Goal: Task Accomplishment & Management: Use online tool/utility

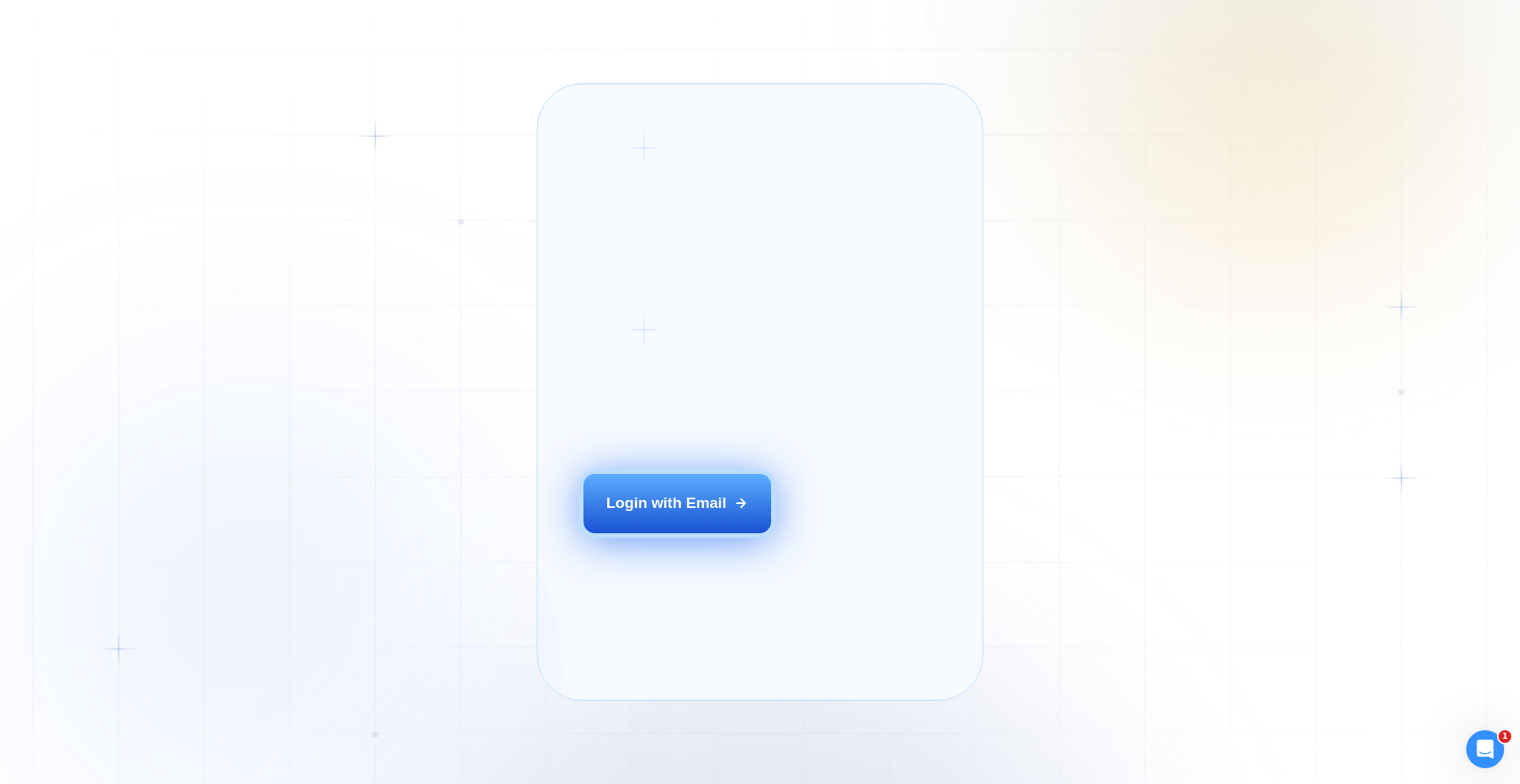
click at [677, 513] on div "Login with Email" at bounding box center [667, 503] width 120 height 21
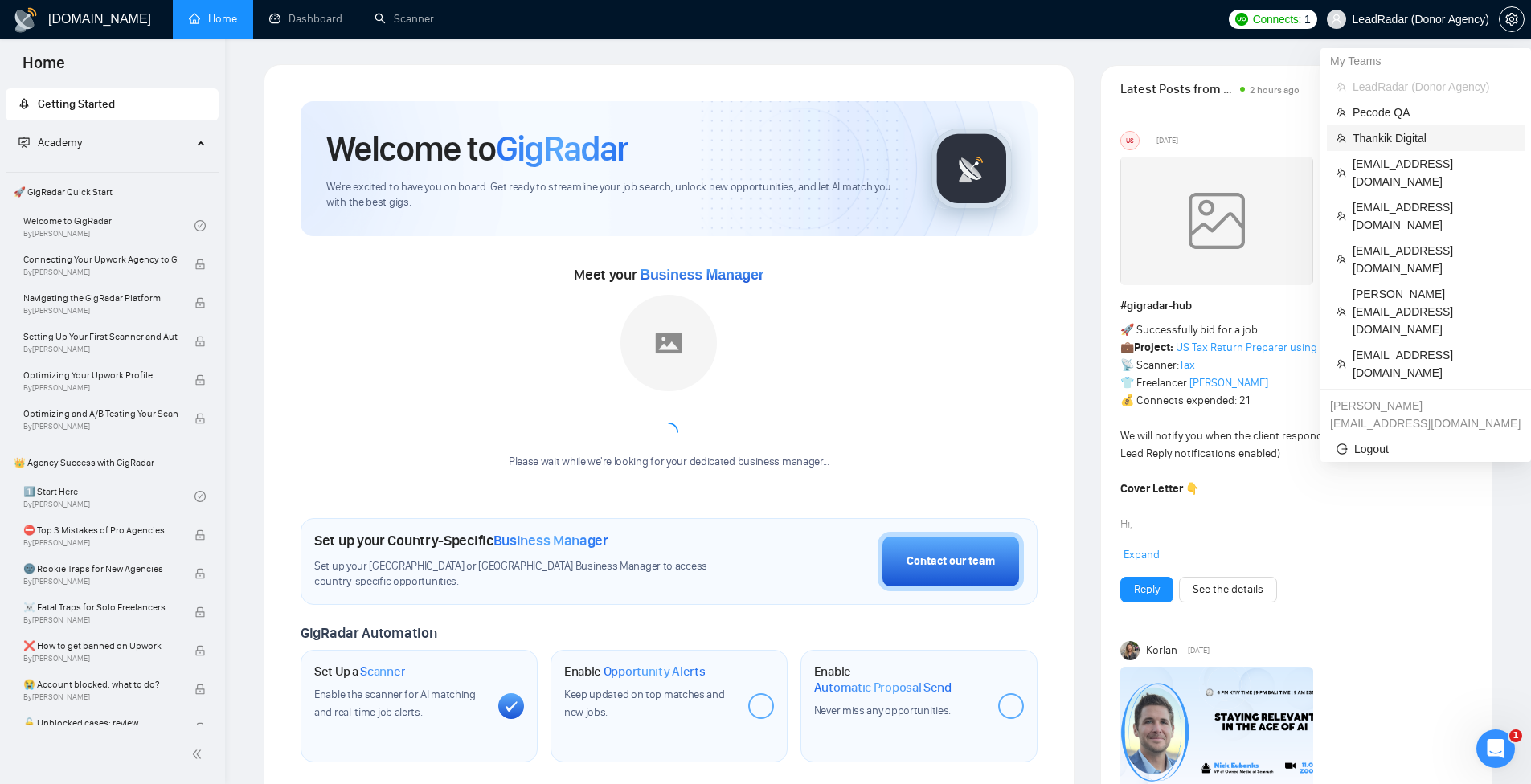
click at [1410, 141] on span "Thankik Digital" at bounding box center [1433, 138] width 162 height 18
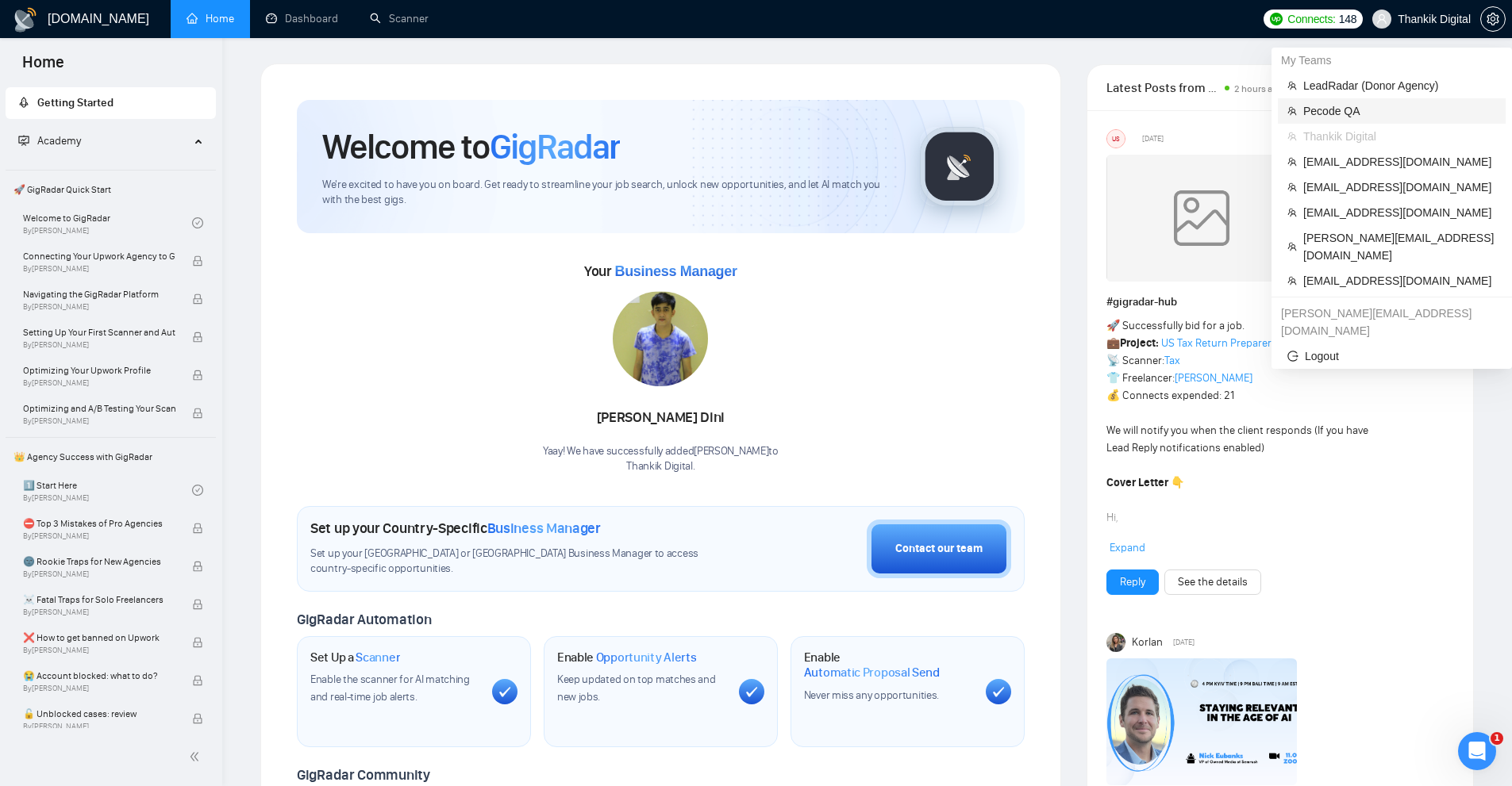
click at [1374, 106] on span "Pecode QA" at bounding box center [1400, 111] width 193 height 17
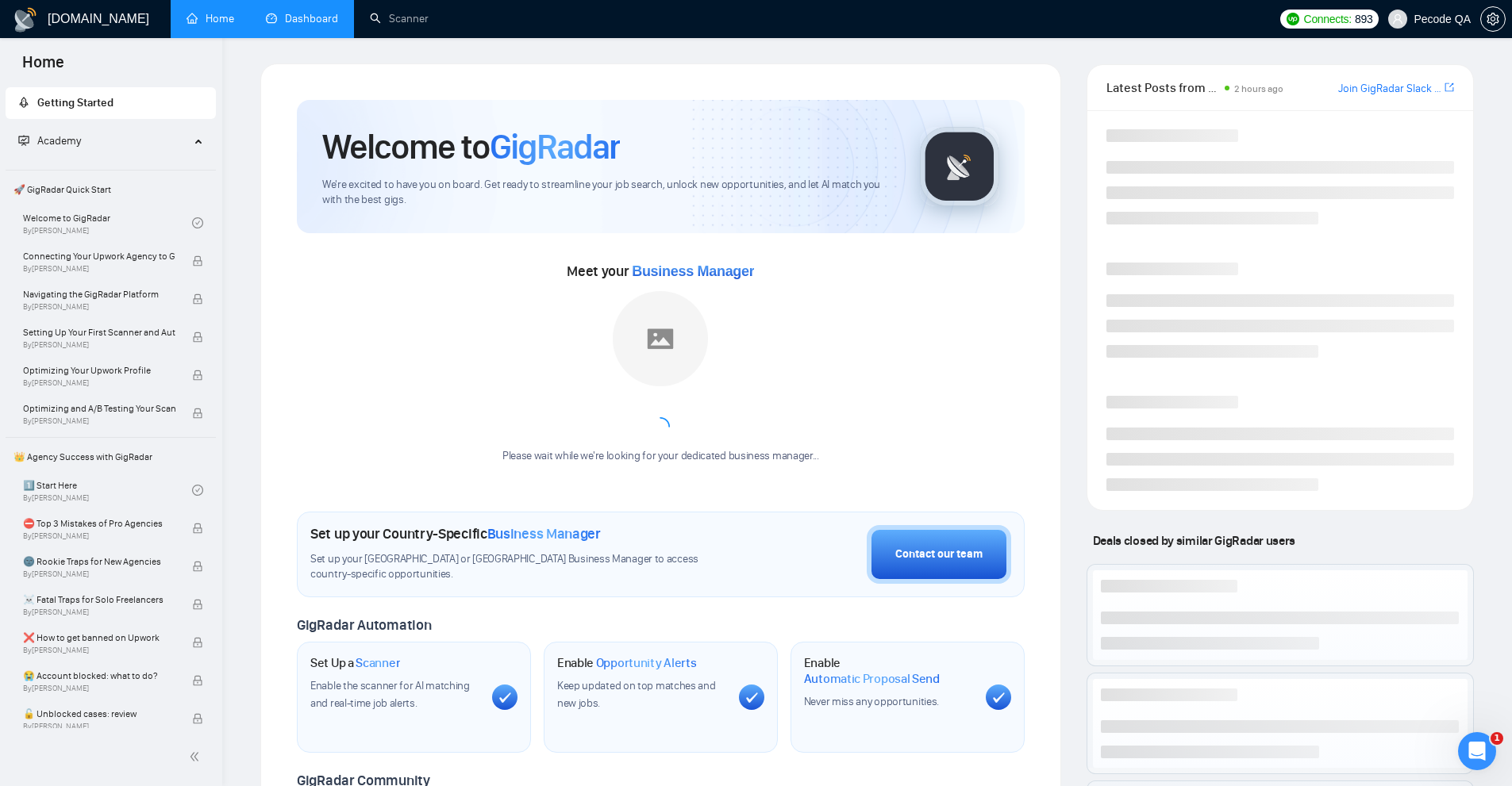
click at [318, 16] on link "Dashboard" at bounding box center [302, 18] width 73 height 13
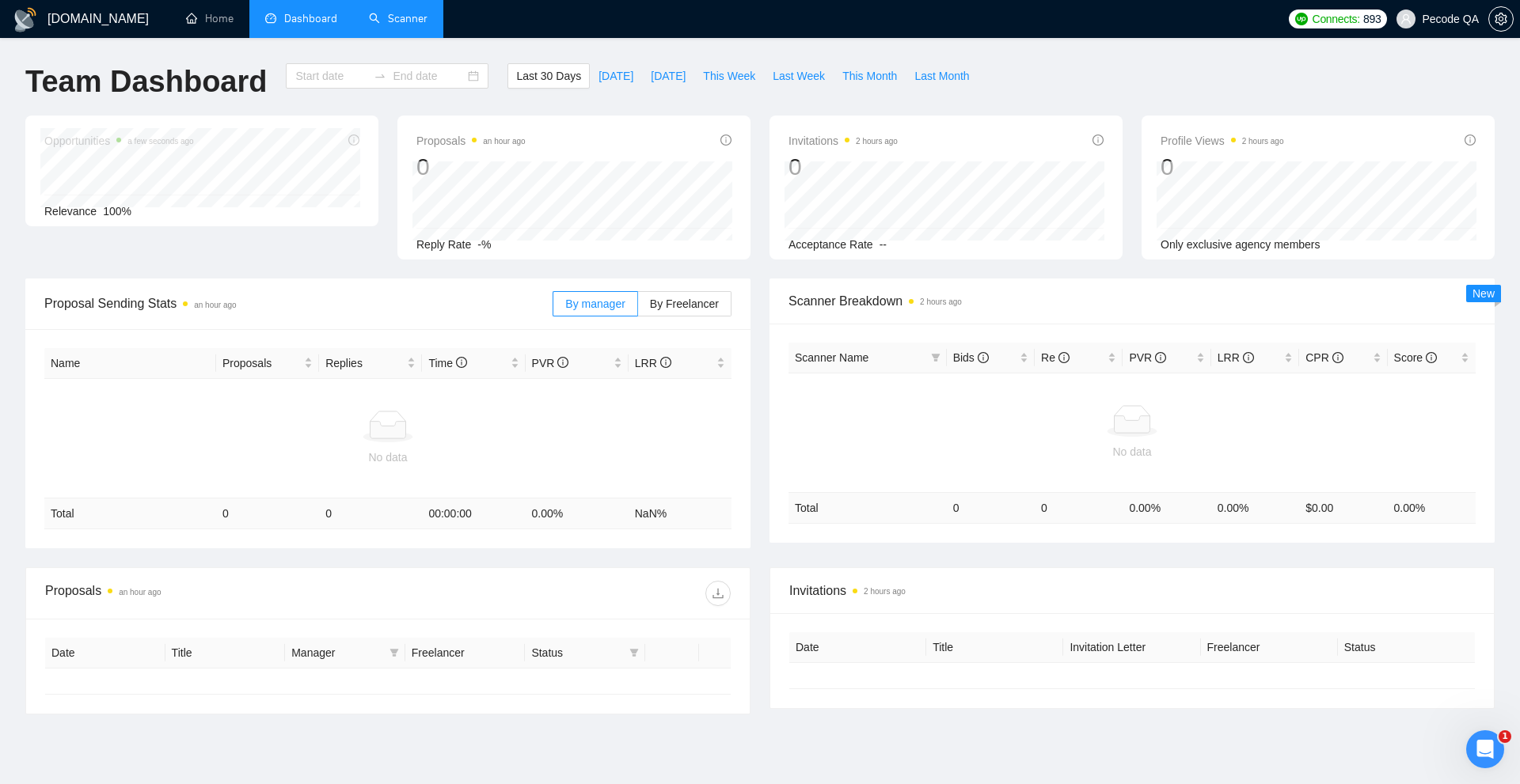
type input "[DATE]"
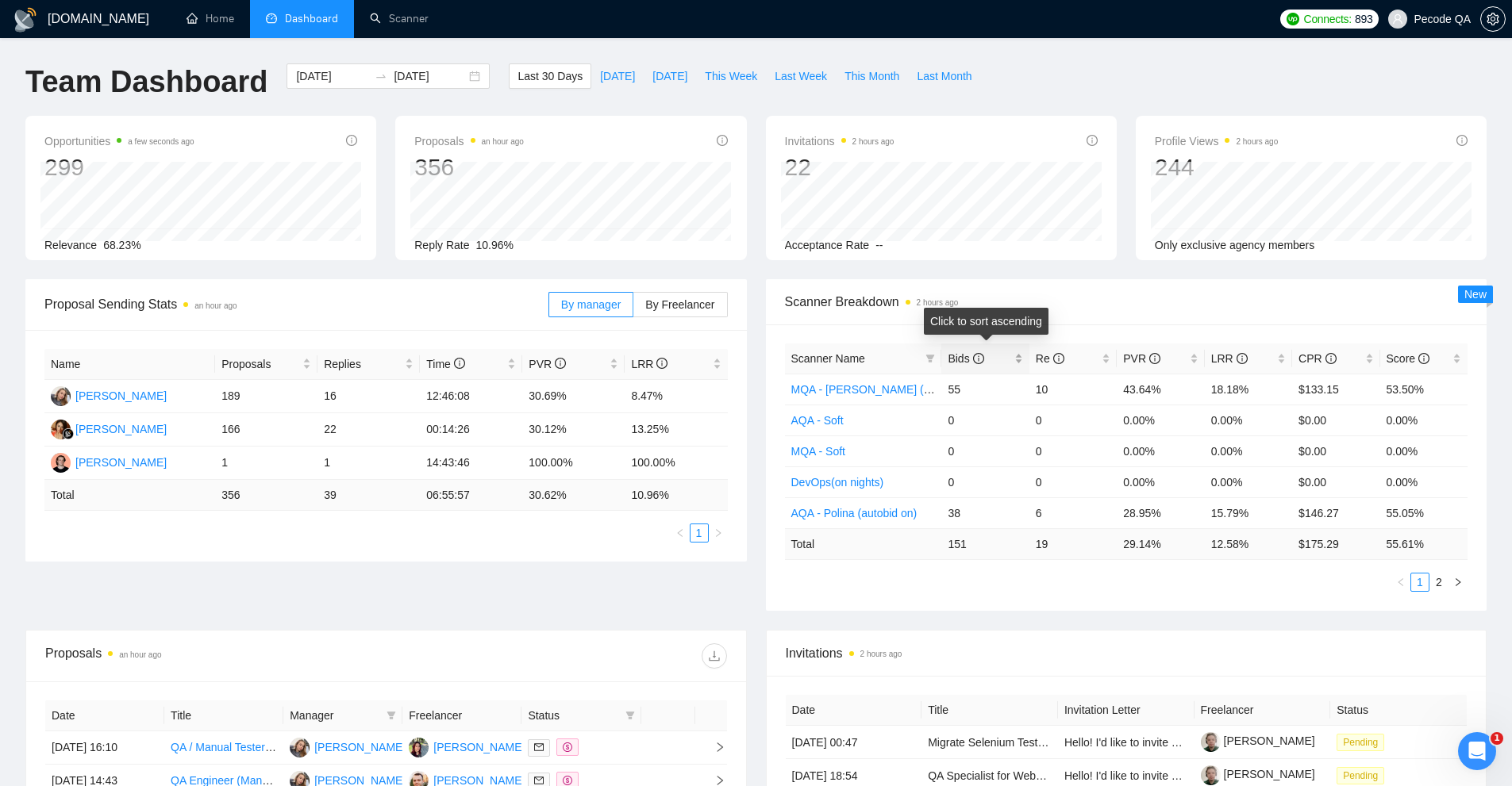
click at [1022, 356] on div "Bids" at bounding box center [985, 358] width 74 height 17
click at [1218, 430] on td "15.79%" at bounding box center [1248, 421] width 87 height 31
click at [1185, 459] on td "11.76%" at bounding box center [1161, 451] width 87 height 31
click at [1138, 459] on td "11.76%" at bounding box center [1161, 451] width 87 height 31
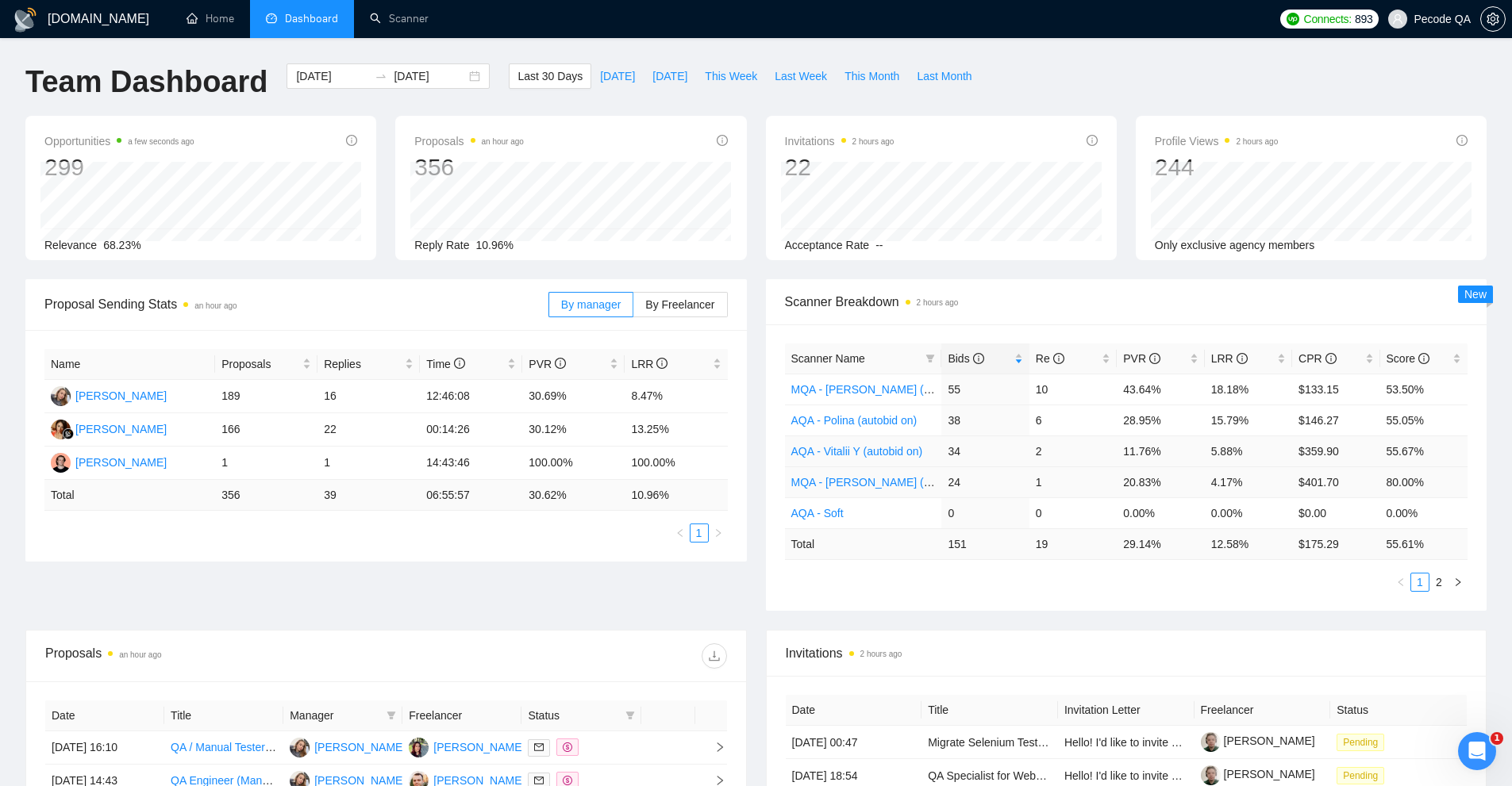
click at [1233, 483] on td "4.17%" at bounding box center [1248, 482] width 87 height 31
click at [1142, 478] on td "20.83%" at bounding box center [1161, 482] width 87 height 31
click at [1146, 433] on td "28.95%" at bounding box center [1161, 421] width 87 height 31
click at [1218, 412] on td "15.79%" at bounding box center [1248, 421] width 87 height 31
drag, startPoint x: 1288, startPoint y: 386, endPoint x: 1352, endPoint y: 445, distance: 87.0
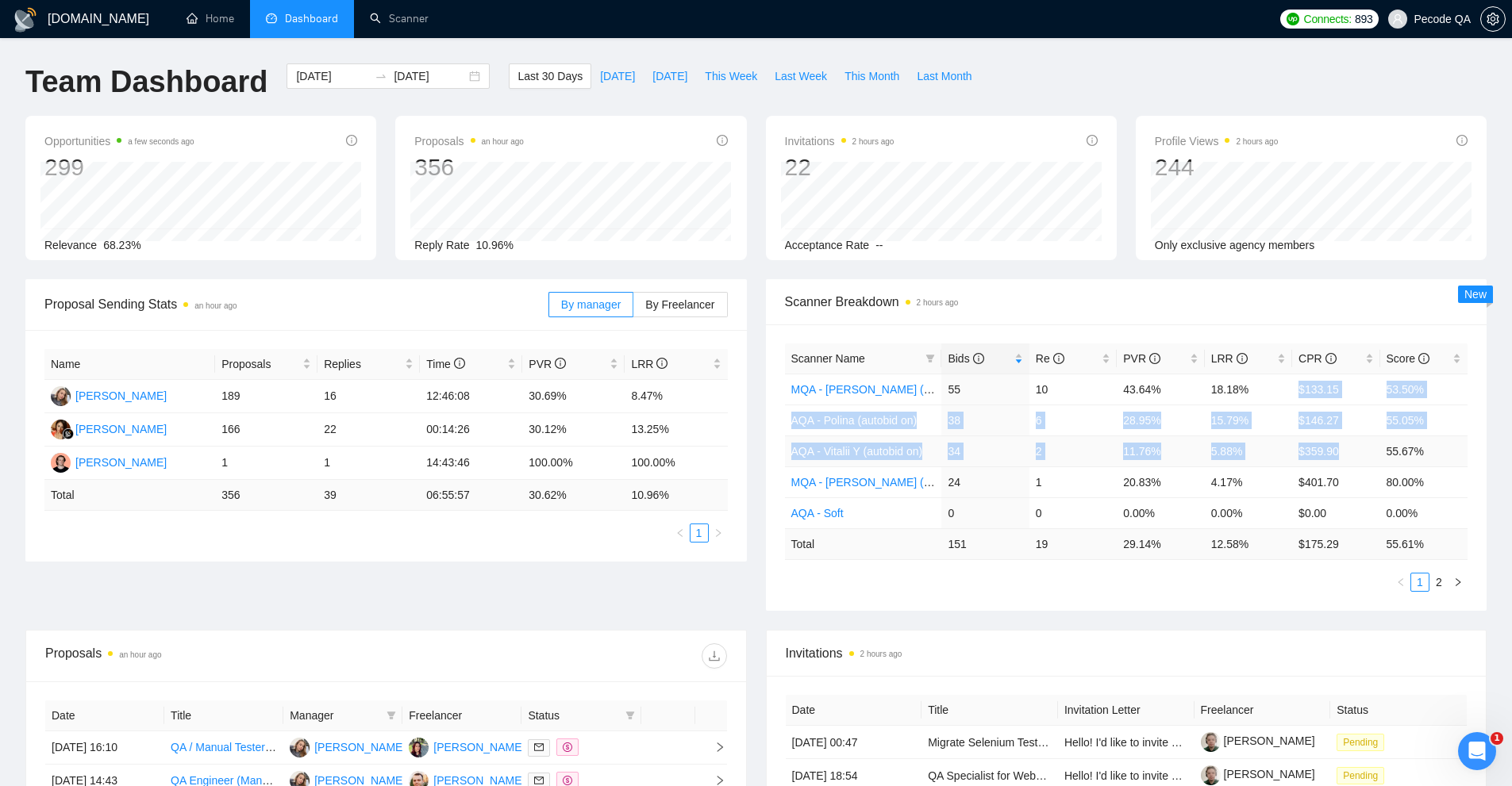
click at [1352, 445] on tbody "[PERSON_NAME] (autobid on) 55 10 43.64% 18.18% $133.15 53.50% AQA - [PERSON_NAM…" at bounding box center [1126, 451] width 683 height 155
click at [1341, 446] on td "$359.90" at bounding box center [1335, 451] width 87 height 31
drag, startPoint x: 1364, startPoint y: 462, endPoint x: 1279, endPoint y: 461, distance: 85.0
click at [1279, 461] on tr "AQA - Vitalii Y (autobid on) 34 2 11.76% 5.88% $359.90 55.67%" at bounding box center [1126, 451] width 683 height 31
drag, startPoint x: 1368, startPoint y: 425, endPoint x: 1248, endPoint y: 421, distance: 120.1
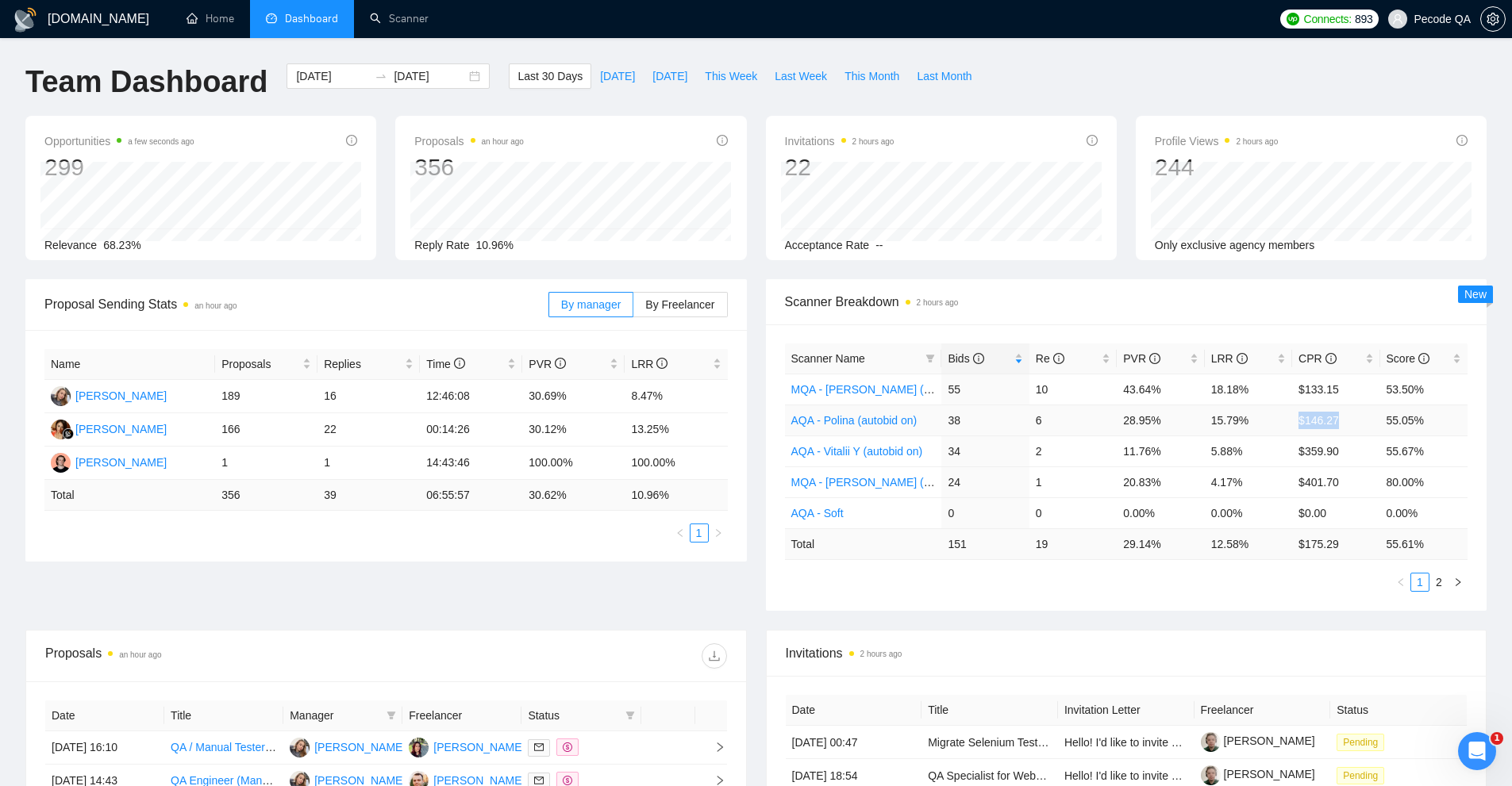
click at [1249, 421] on tr "AQA - [PERSON_NAME] (autobid on) 38 6 28.95% 15.79% $146.27 55.05%" at bounding box center [1126, 421] width 683 height 31
drag, startPoint x: 1178, startPoint y: 413, endPoint x: 1357, endPoint y: 426, distance: 179.5
click at [1357, 426] on tr "AQA - [PERSON_NAME] (autobid on) 38 6 28.95% 15.79% $146.27 55.05%" at bounding box center [1126, 421] width 683 height 31
click at [1357, 426] on td "$146.27" at bounding box center [1335, 421] width 87 height 31
drag, startPoint x: 1344, startPoint y: 449, endPoint x: 935, endPoint y: 449, distance: 409.0
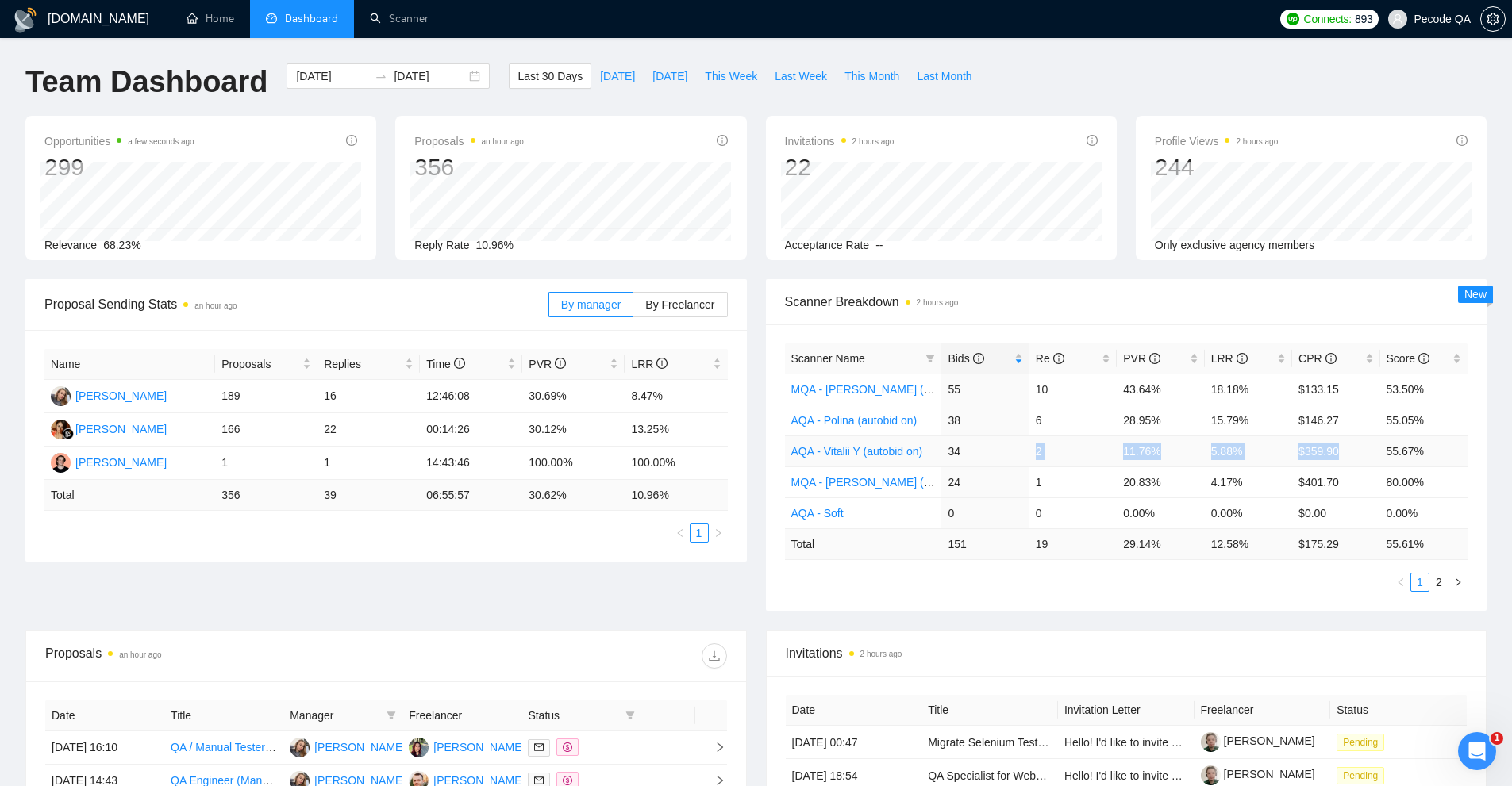
click at [967, 449] on tr "AQA - Vitalii Y (autobid on) 34 2 11.76% 5.88% $359.90 55.67%" at bounding box center [1126, 451] width 683 height 31
drag, startPoint x: 937, startPoint y: 449, endPoint x: 1102, endPoint y: 454, distance: 165.1
click at [1102, 454] on tr "AQA - Vitalii Y (autobid on) 34 2 11.76% 5.88% $359.90 55.67%" at bounding box center [1126, 451] width 683 height 31
click at [1102, 454] on td "2" at bounding box center [1073, 451] width 87 height 31
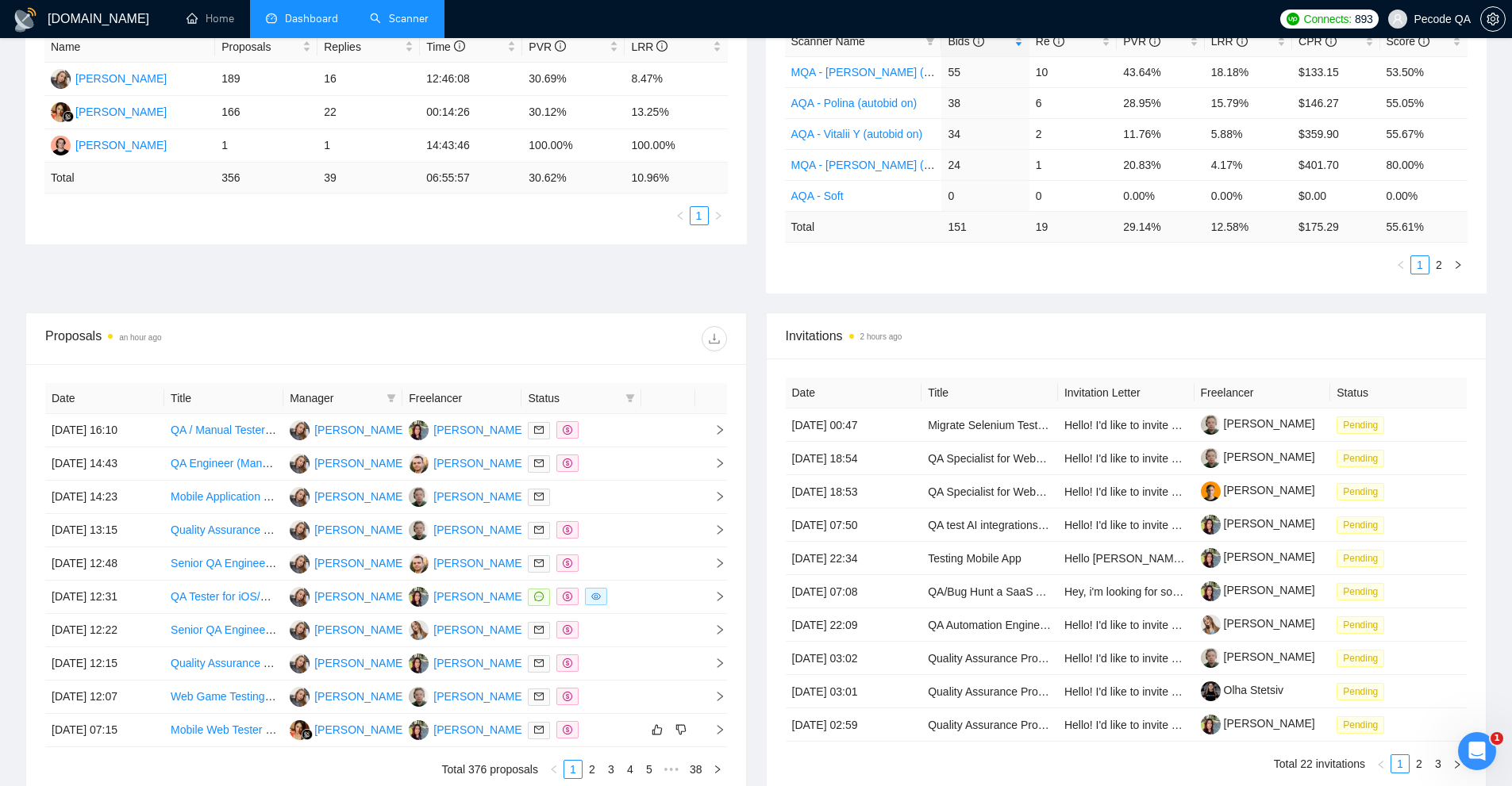
click at [370, 26] on link "Scanner" at bounding box center [398, 18] width 59 height 13
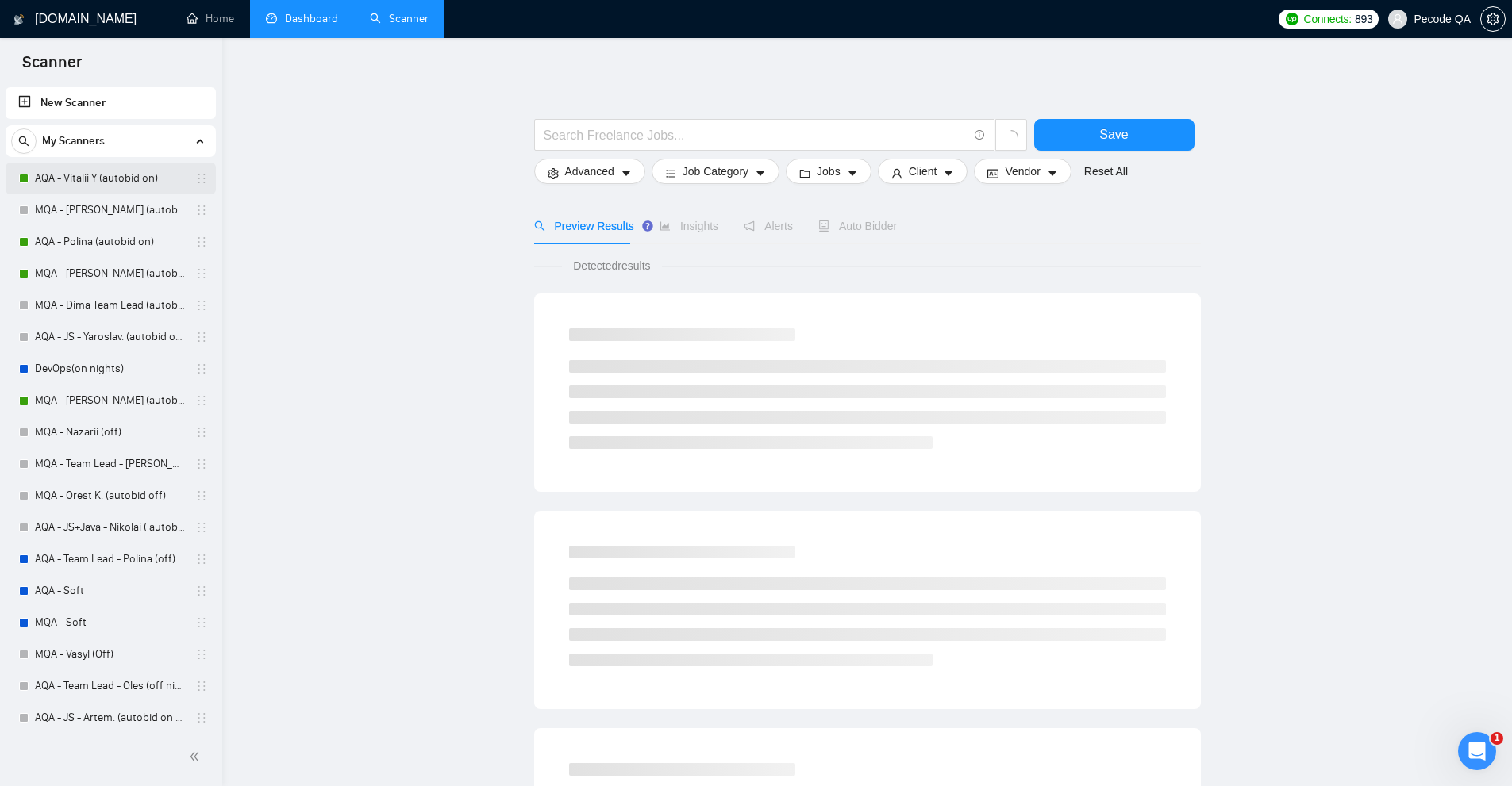
click at [117, 171] on link "AQA - Vitalii Y (autobid on)" at bounding box center [110, 178] width 151 height 31
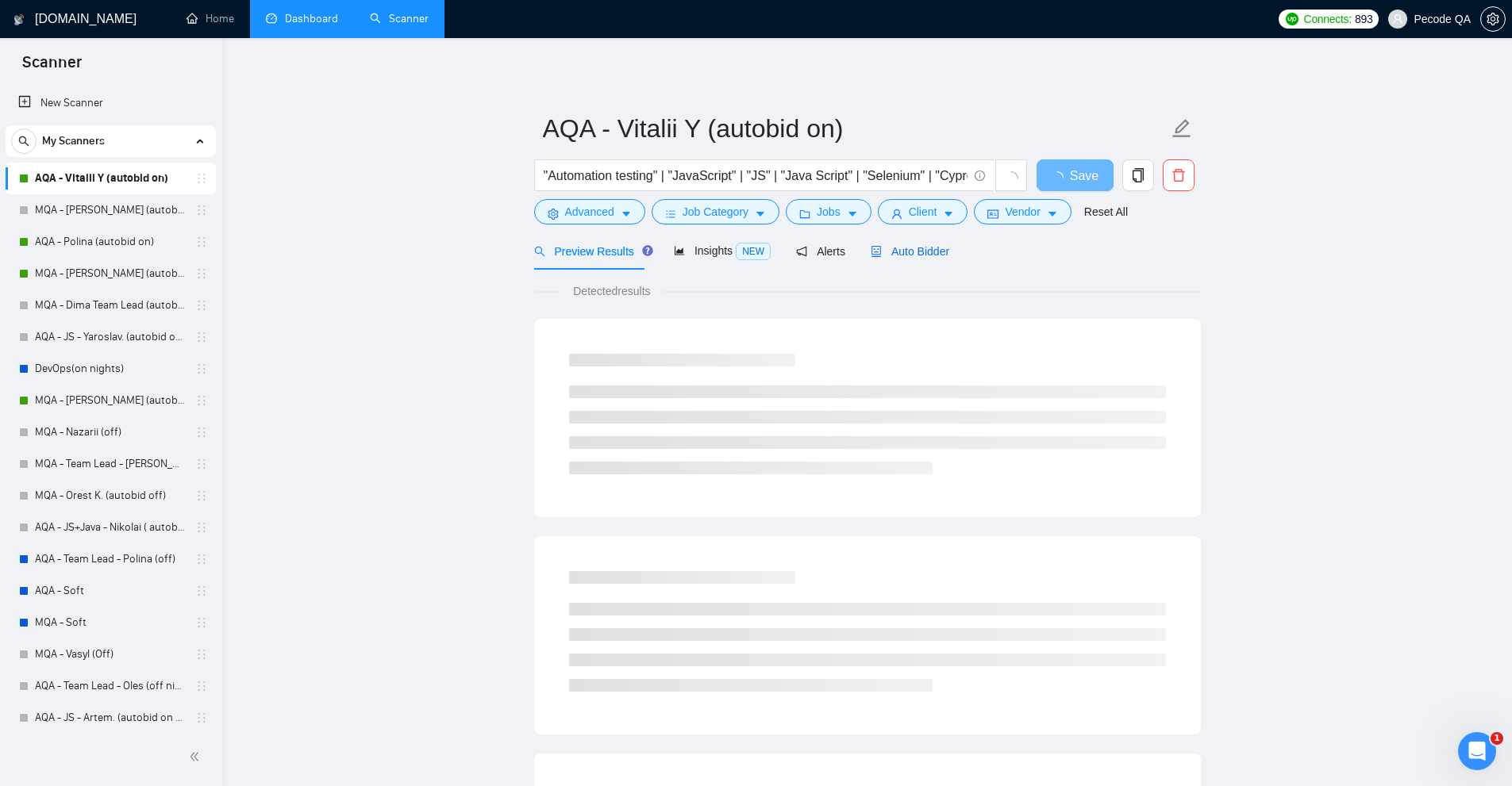
click at [882, 245] on span "Auto Bidder" at bounding box center [909, 251] width 78 height 12
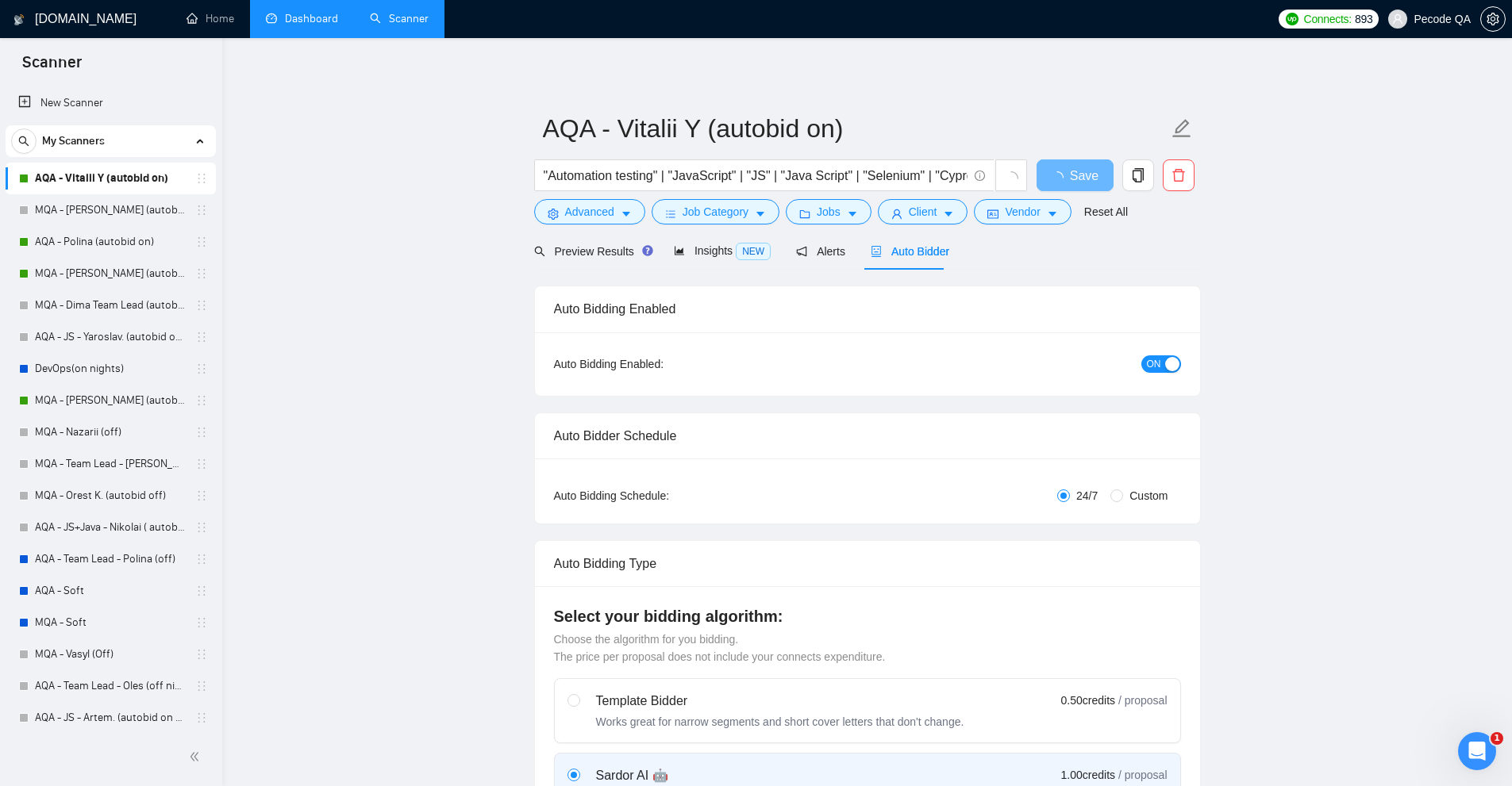
radio input "false"
radio input "true"
checkbox input "true"
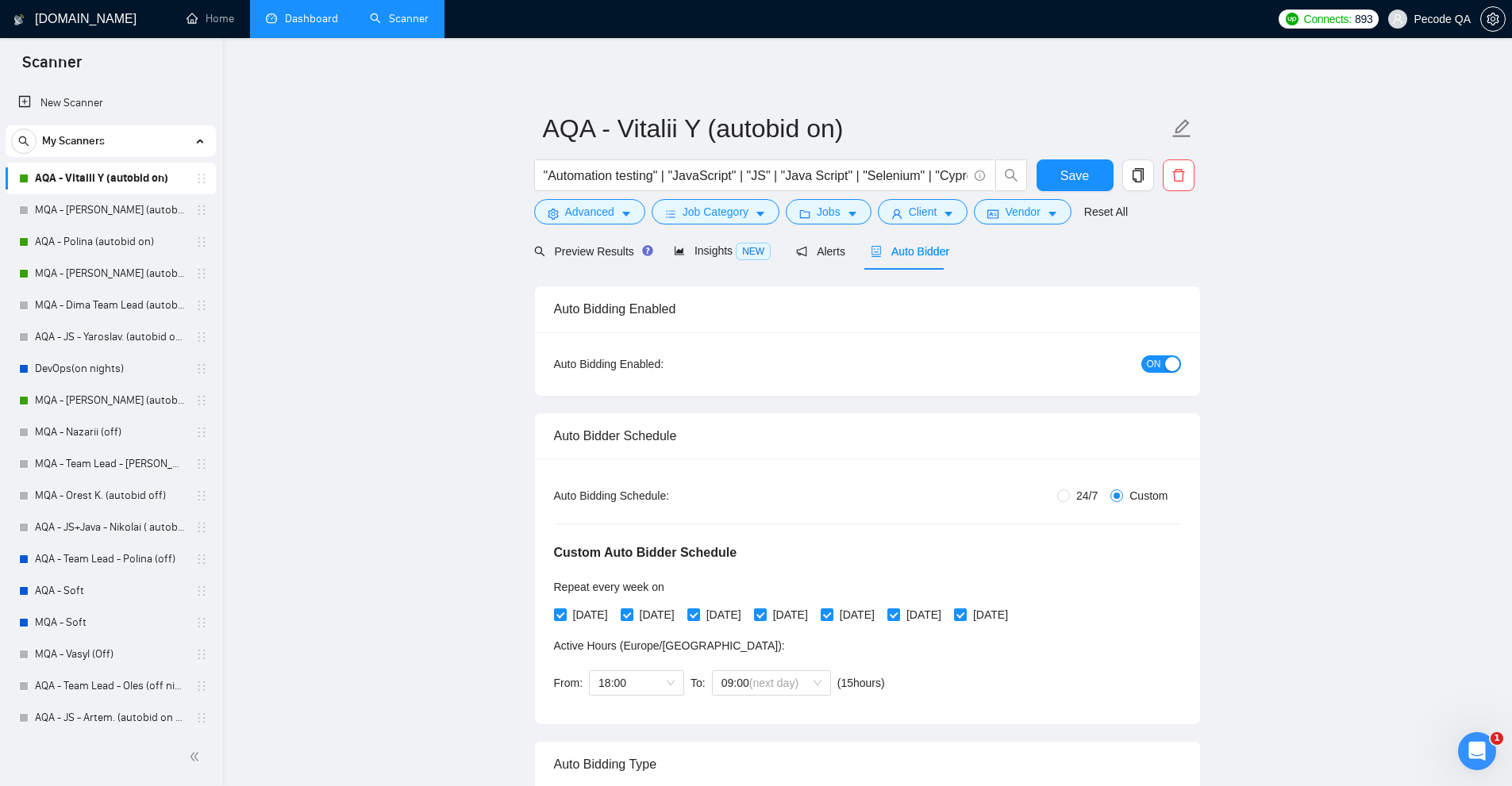
click at [285, 12] on link "Dashboard" at bounding box center [302, 18] width 73 height 13
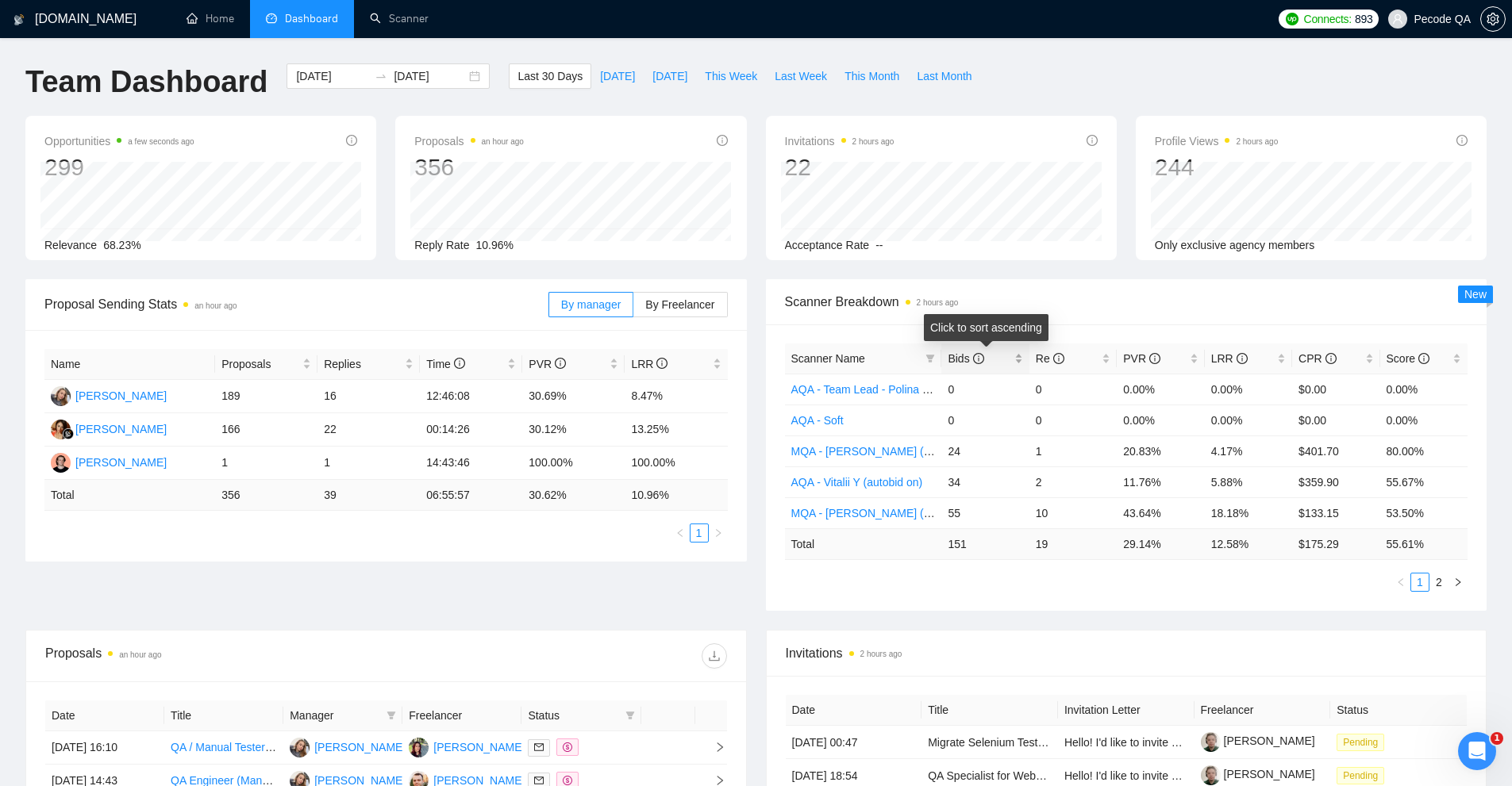
click at [1004, 352] on span "Bids" at bounding box center [979, 358] width 63 height 17
click at [1015, 352] on div "Bids" at bounding box center [985, 358] width 74 height 17
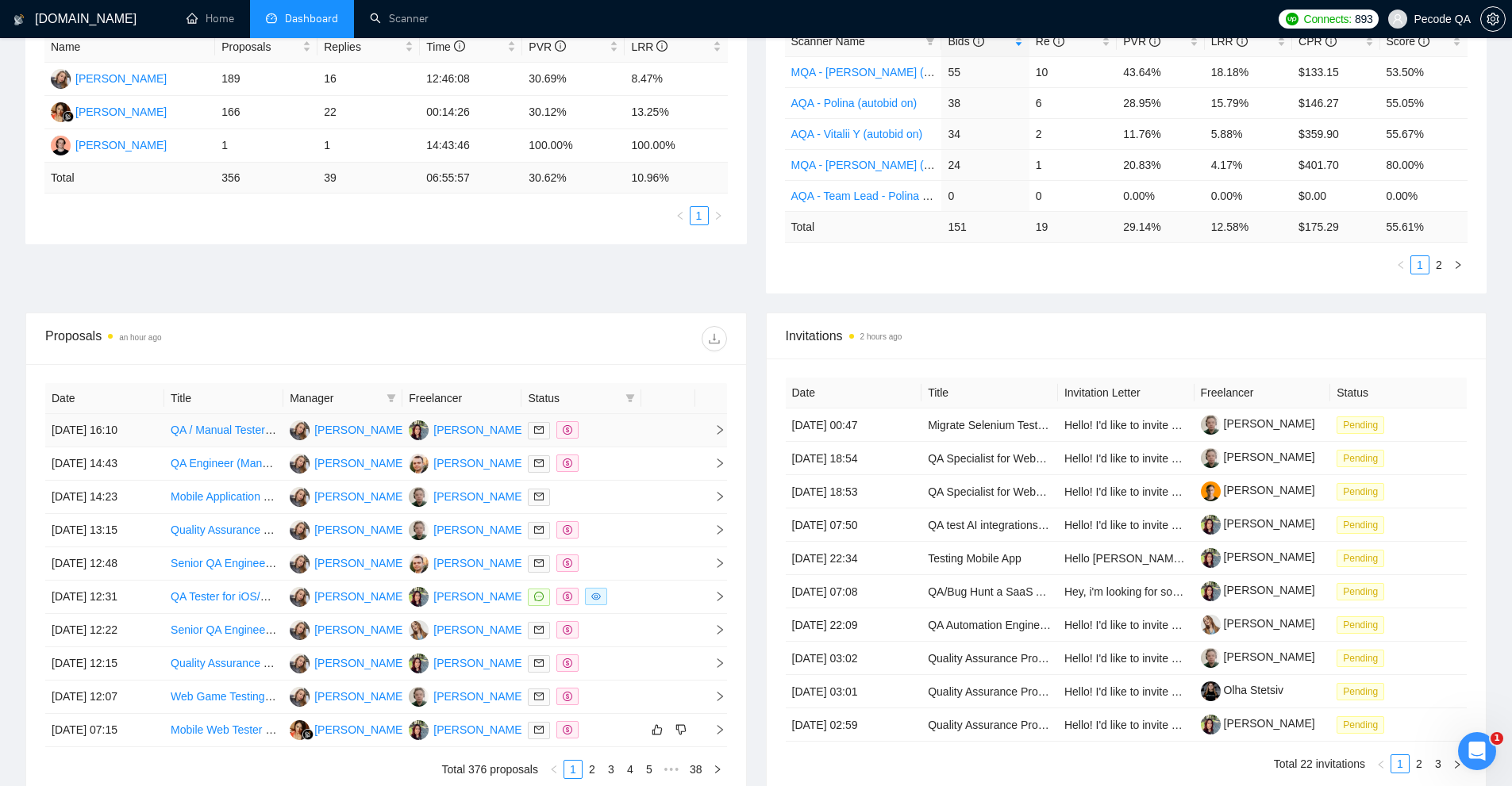
click at [618, 421] on div at bounding box center [581, 431] width 106 height 18
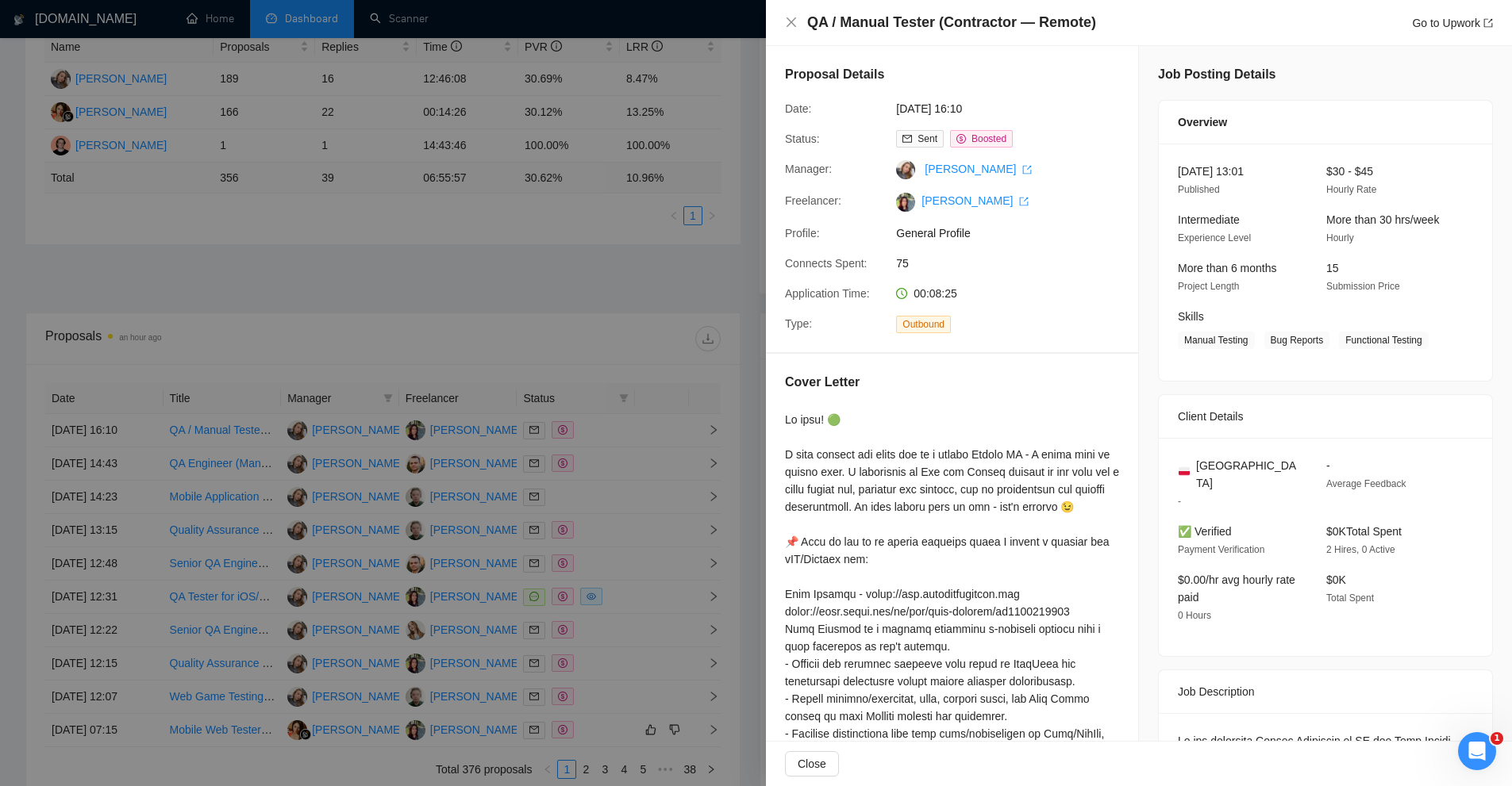
click at [428, 332] on div at bounding box center [756, 393] width 1512 height 786
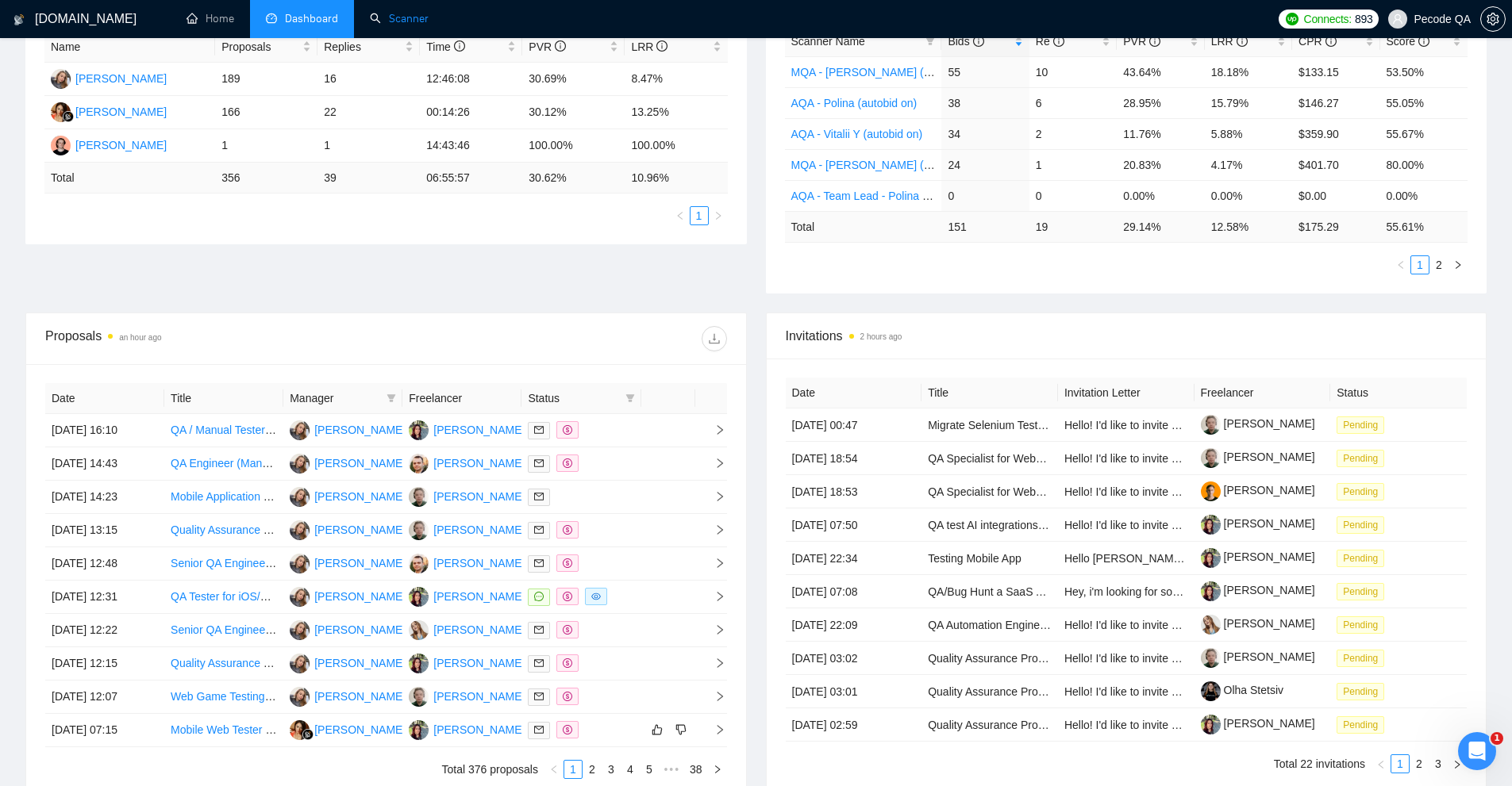
click at [398, 26] on link "Scanner" at bounding box center [398, 18] width 59 height 13
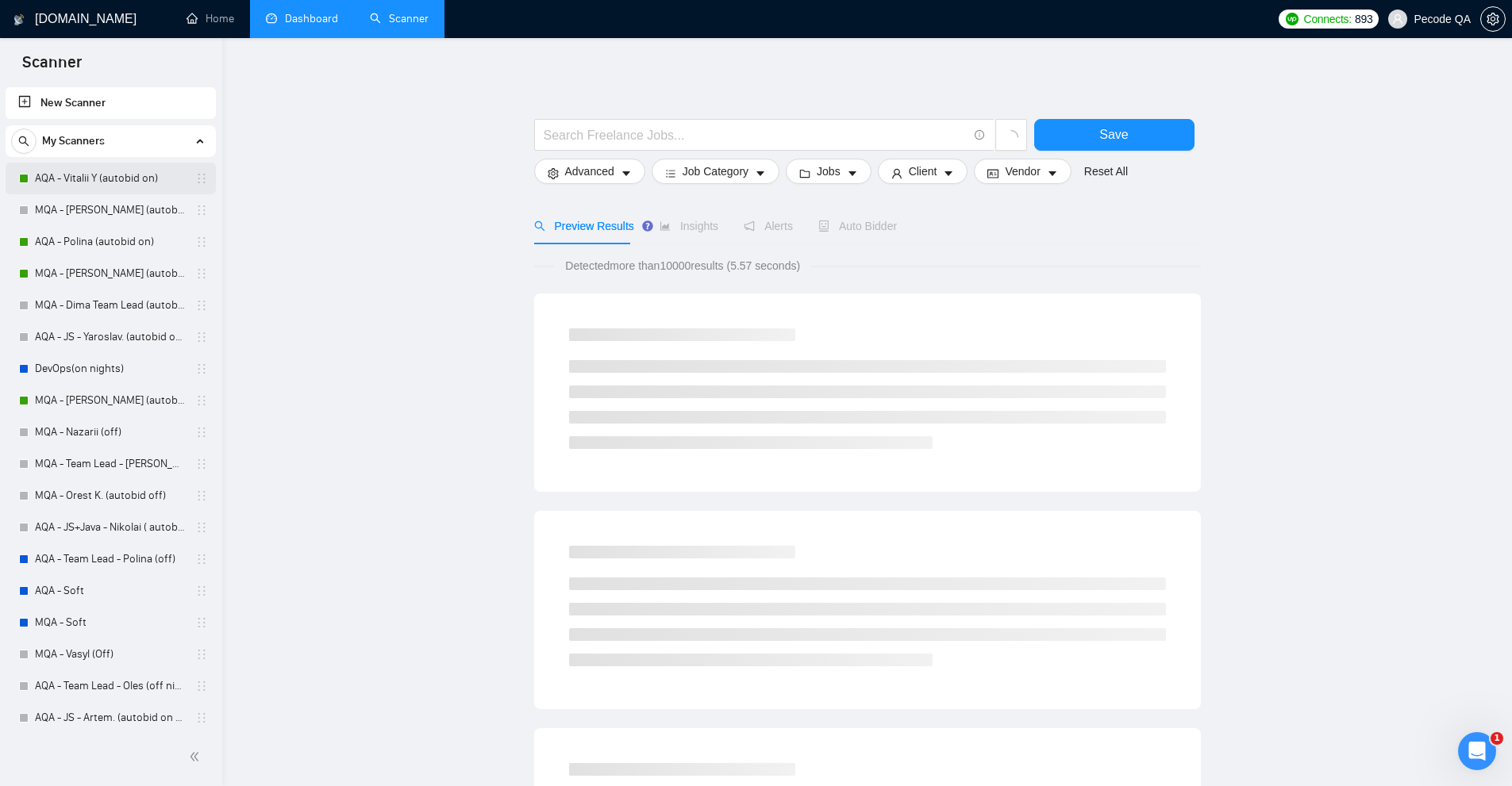
click at [111, 174] on link "AQA - Vitalii Y (autobid on)" at bounding box center [110, 178] width 151 height 31
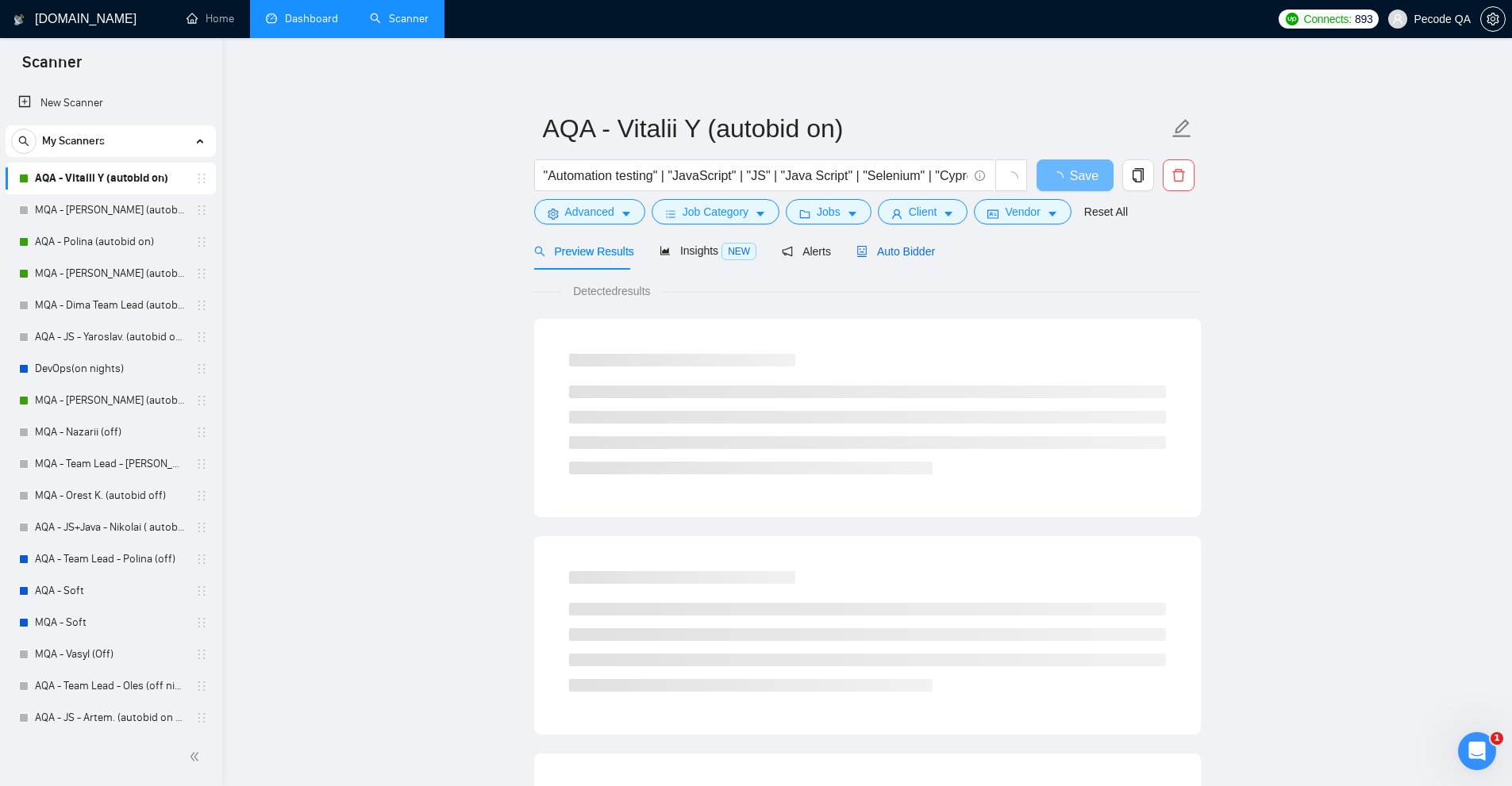
click at [909, 242] on div "Auto Bidder" at bounding box center [895, 251] width 78 height 17
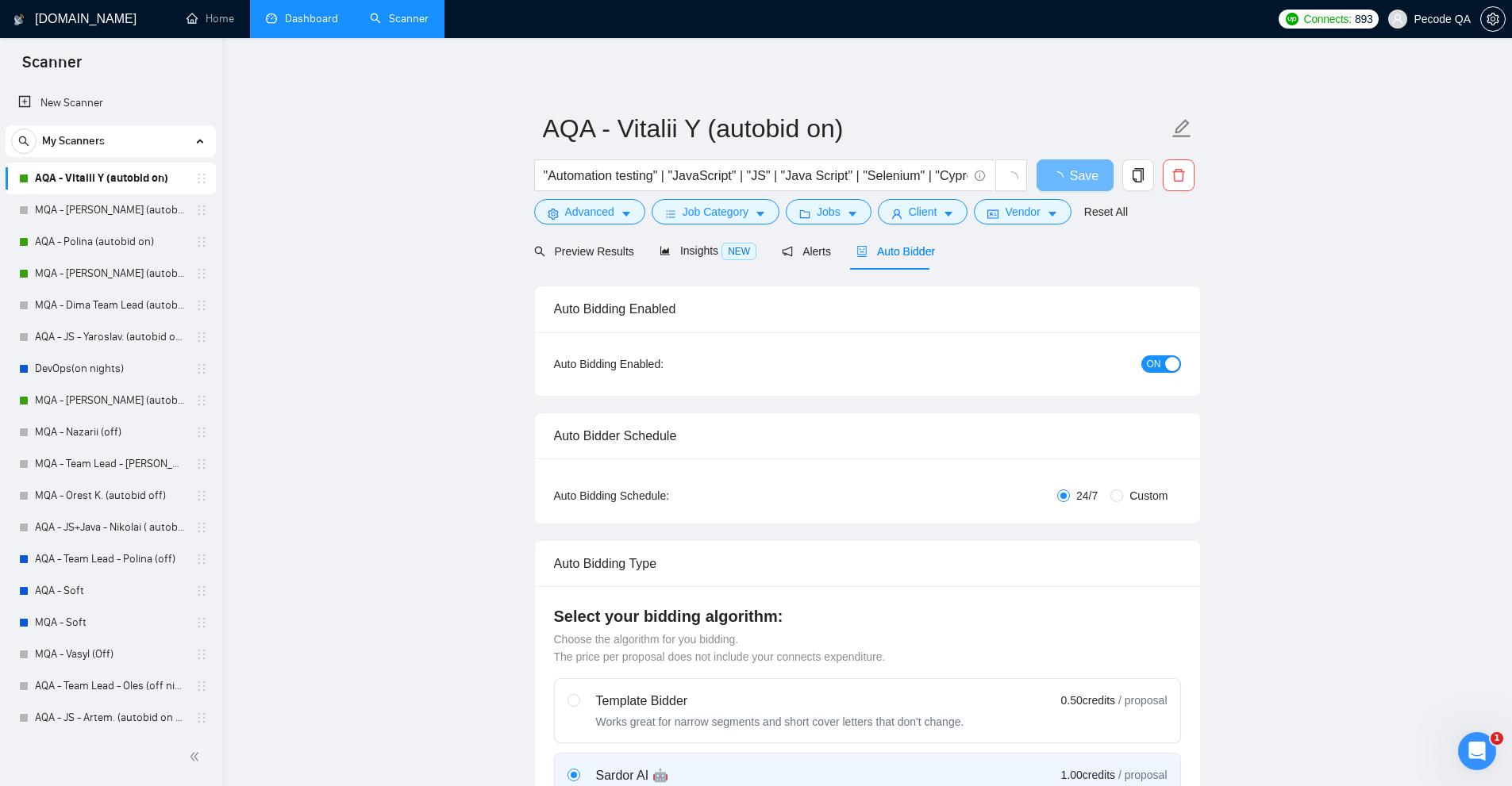
radio input "false"
radio input "true"
checkbox input "true"
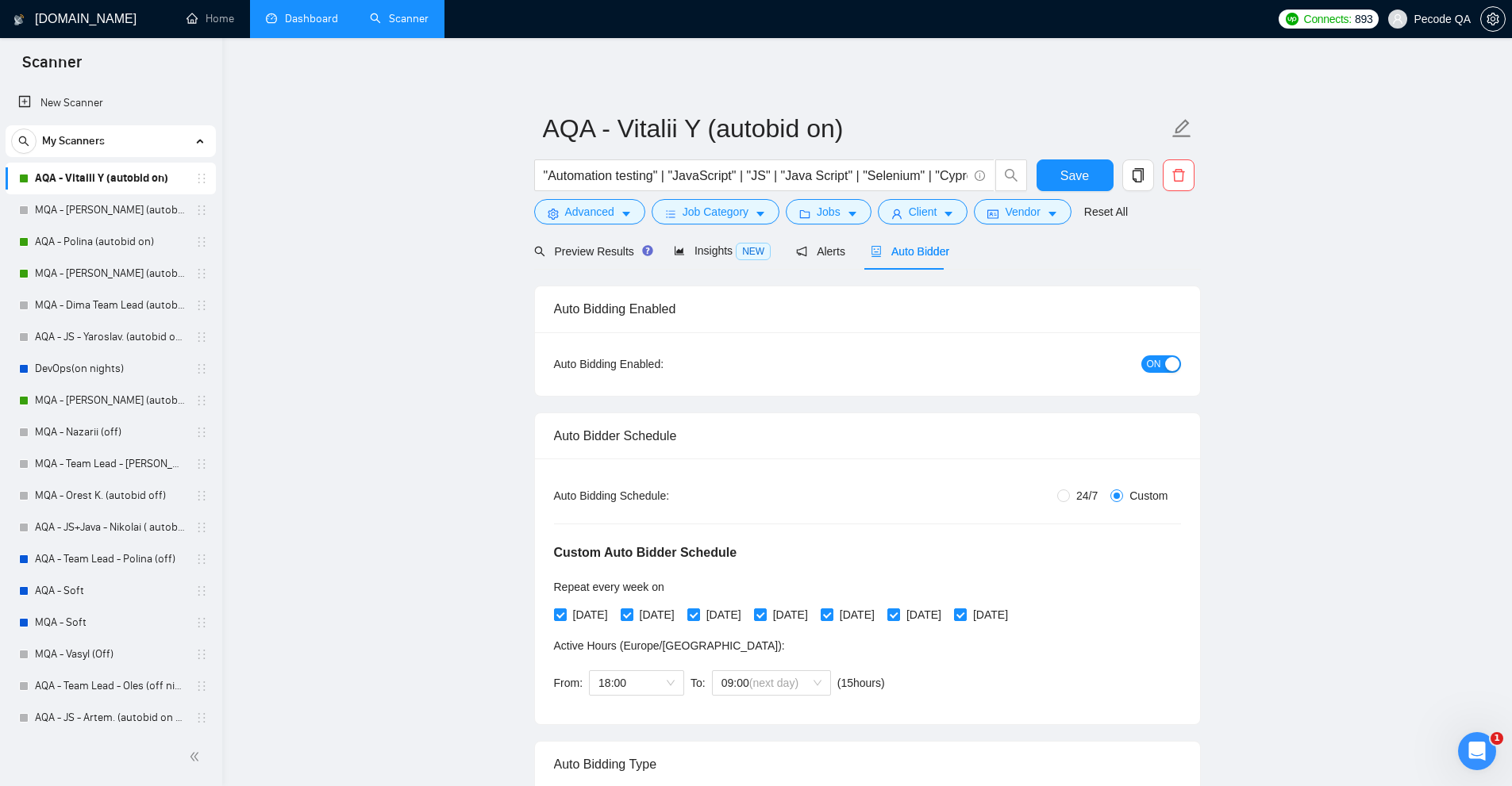
click at [102, 181] on link "AQA - Vitalii Y (autobid on)" at bounding box center [110, 178] width 151 height 31
